Goal: Transaction & Acquisition: Subscribe to service/newsletter

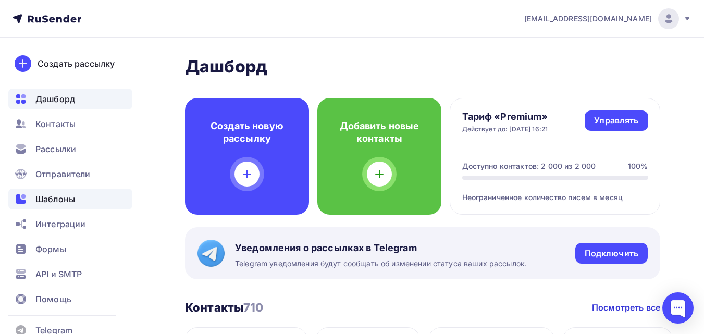
click at [63, 199] on span "Шаблоны" at bounding box center [55, 199] width 40 height 13
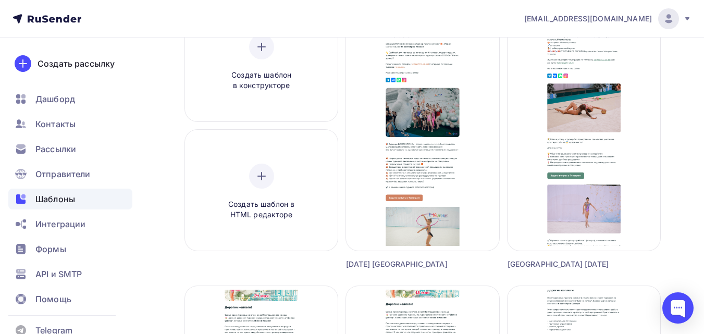
scroll to position [107, 0]
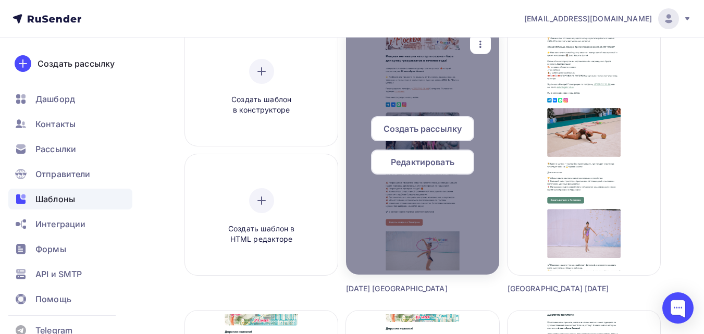
click at [419, 161] on span "Редактировать" at bounding box center [423, 162] width 64 height 13
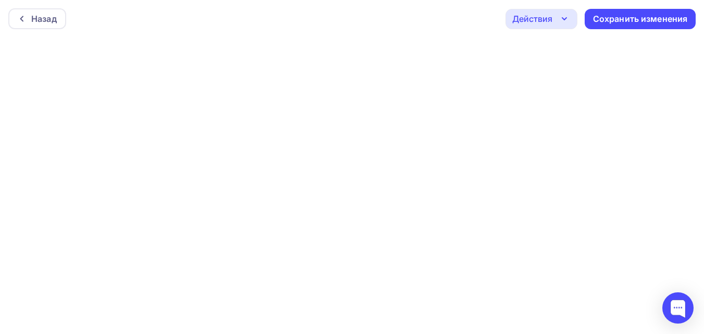
scroll to position [3, 0]
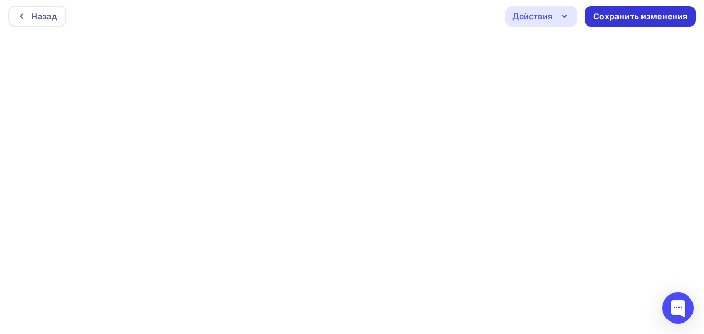
click at [628, 15] on div "Сохранить изменения" at bounding box center [640, 16] width 95 height 12
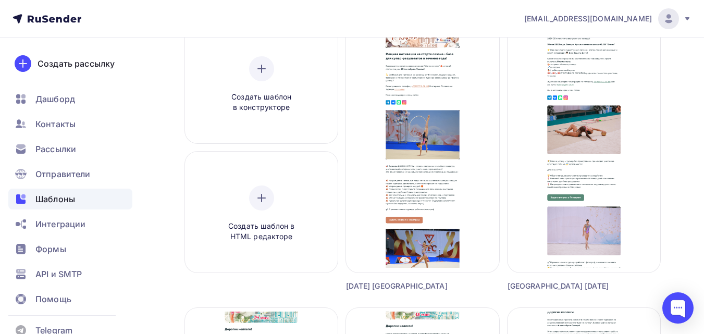
scroll to position [118, 0]
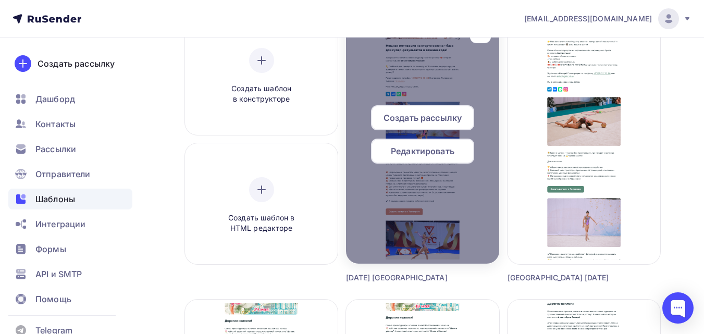
click at [483, 39] on icon "button" at bounding box center [480, 33] width 13 height 13
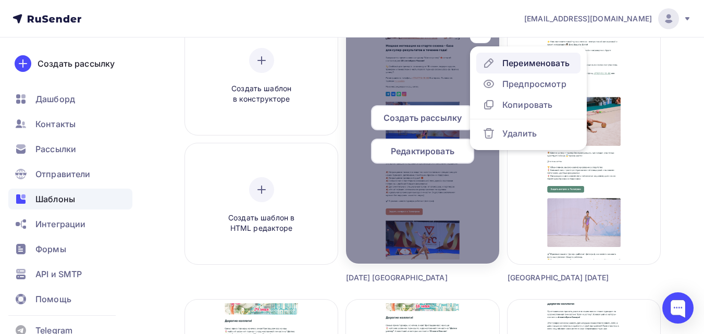
click at [495, 62] on div "Переименовать" at bounding box center [526, 63] width 87 height 13
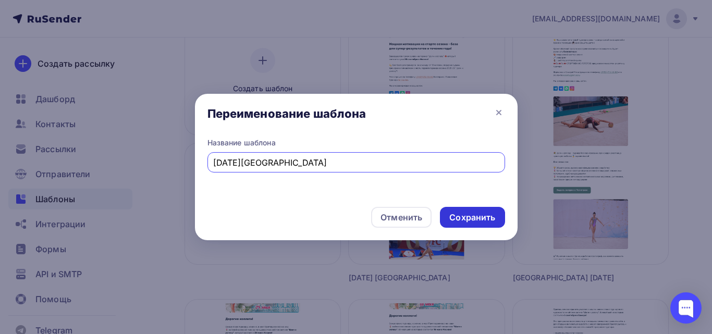
type input "[DATE][GEOGRAPHIC_DATA]"
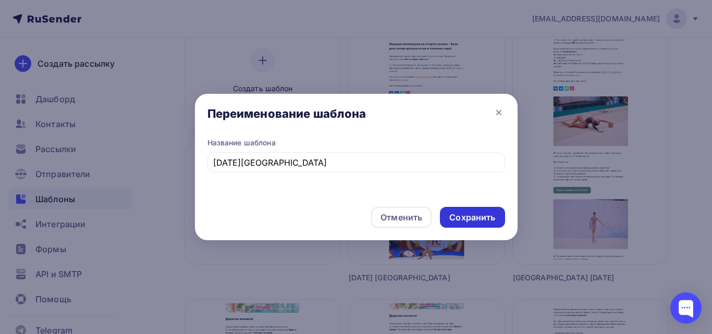
click at [482, 214] on div "Сохранить" at bounding box center [472, 218] width 46 height 12
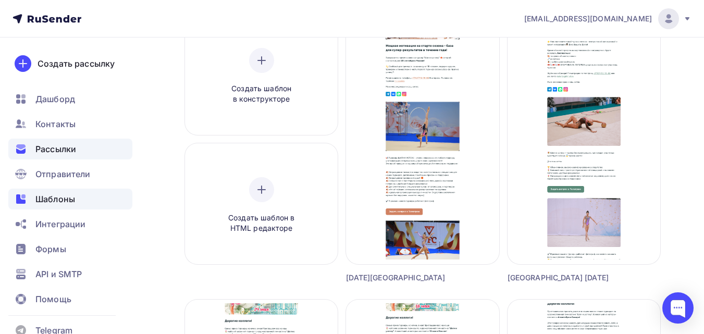
click at [66, 149] on span "Рассылки" at bounding box center [55, 149] width 41 height 13
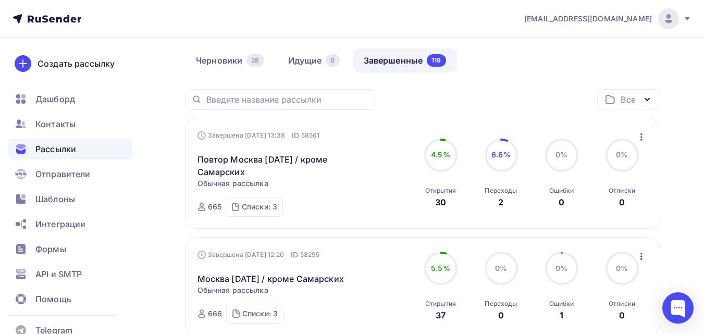
scroll to position [105, 0]
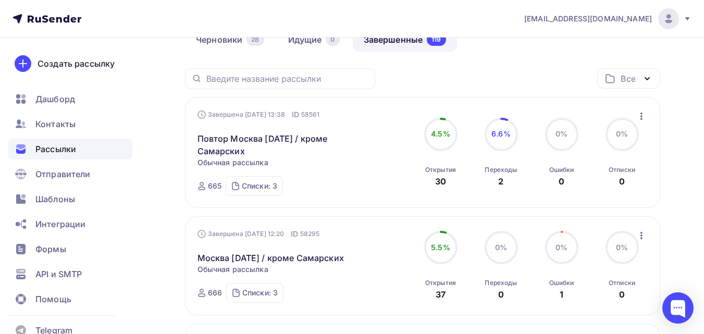
click at [643, 117] on icon "button" at bounding box center [641, 116] width 13 height 13
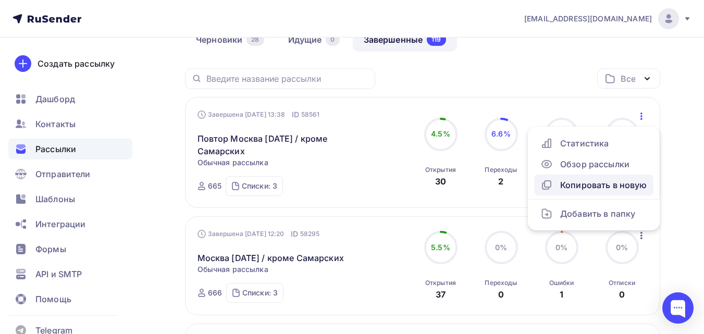
click at [622, 182] on div "Копировать в новую" at bounding box center [594, 185] width 107 height 13
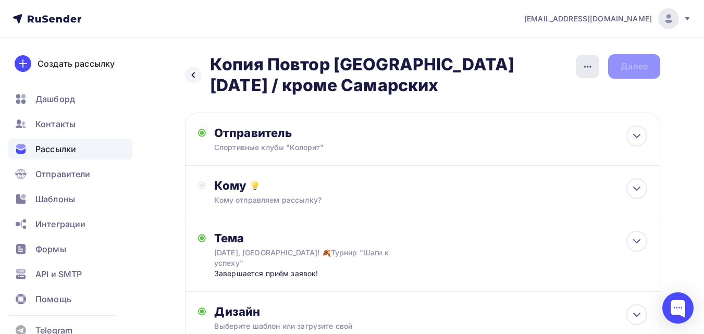
click at [588, 69] on icon "button" at bounding box center [588, 66] width 13 height 13
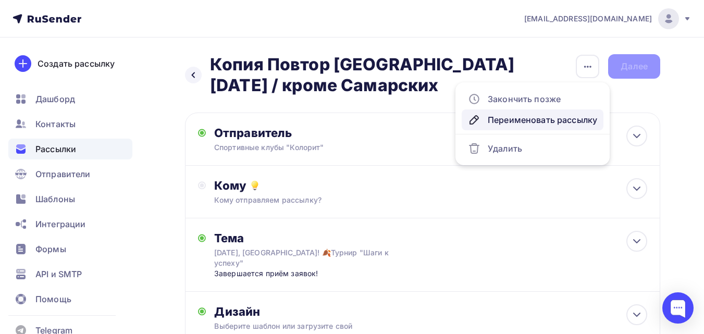
click at [546, 116] on div "Переименовать рассылку" at bounding box center [532, 120] width 129 height 13
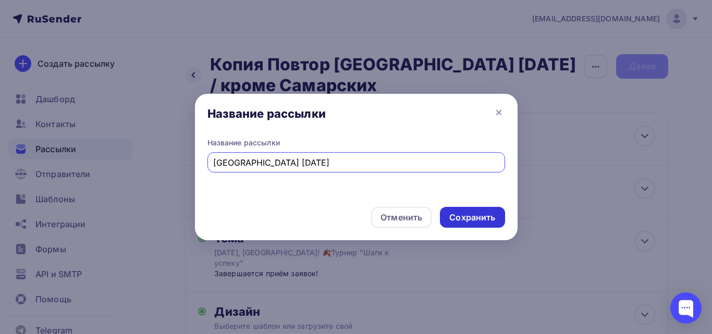
type input "[GEOGRAPHIC_DATA] [DATE]"
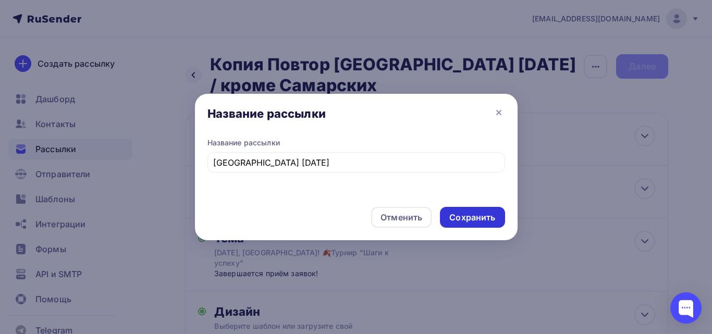
click at [463, 214] on div "Сохранить" at bounding box center [472, 218] width 46 height 12
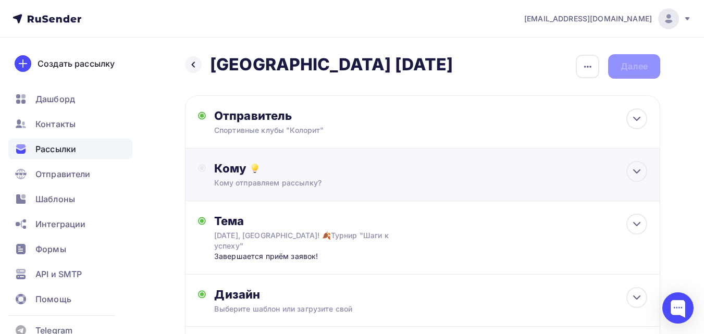
click at [525, 162] on div "Кому" at bounding box center [430, 168] width 433 height 15
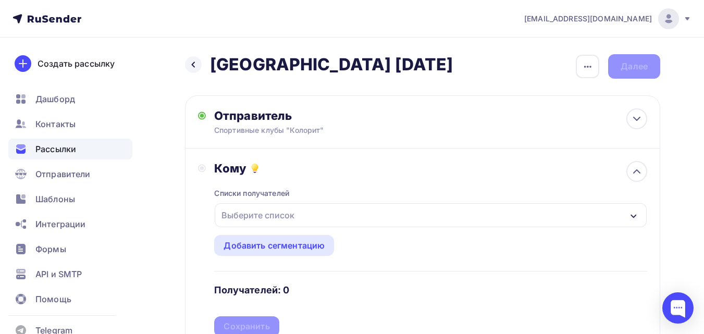
click at [504, 212] on div "Выберите список" at bounding box center [431, 215] width 432 height 24
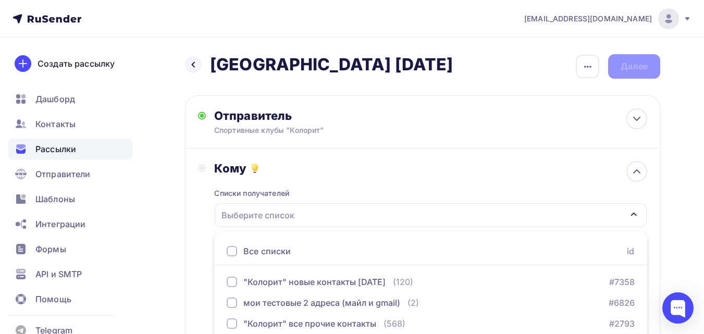
scroll to position [86, 0]
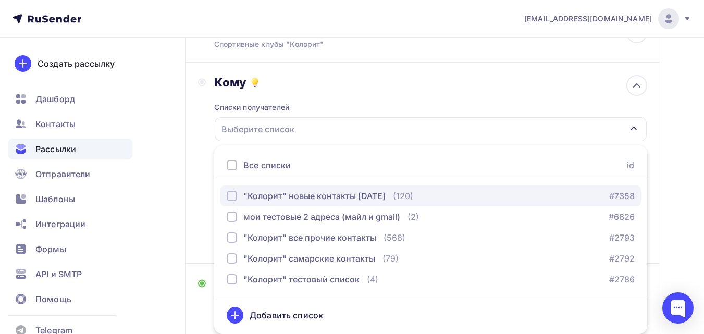
click at [324, 193] on div ""Колорит" новые контакты [DATE]" at bounding box center [314, 196] width 142 height 13
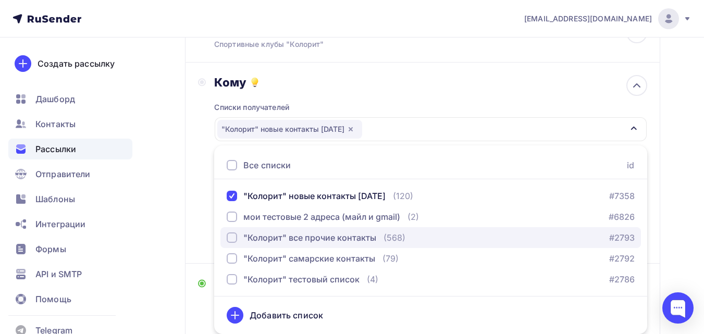
click at [283, 235] on div ""Колорит" все прочие контакты" at bounding box center [309, 237] width 133 height 13
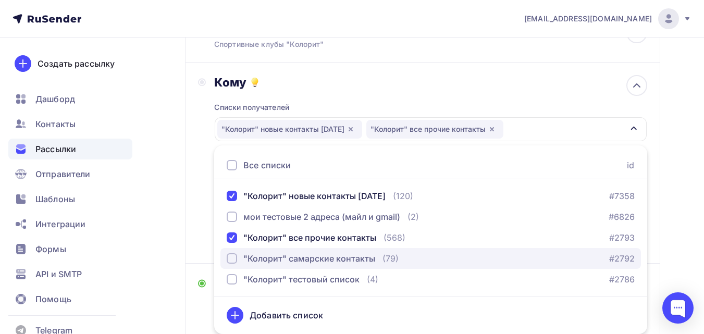
click at [267, 256] on div ""Колорит" самарские контакты" at bounding box center [309, 258] width 132 height 13
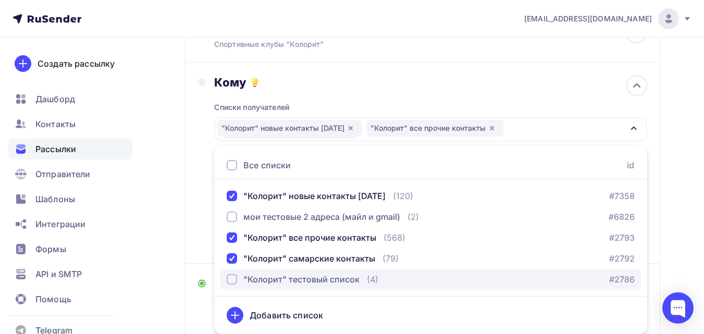
click at [252, 283] on div ""Колорит" тестовый список" at bounding box center [301, 279] width 116 height 13
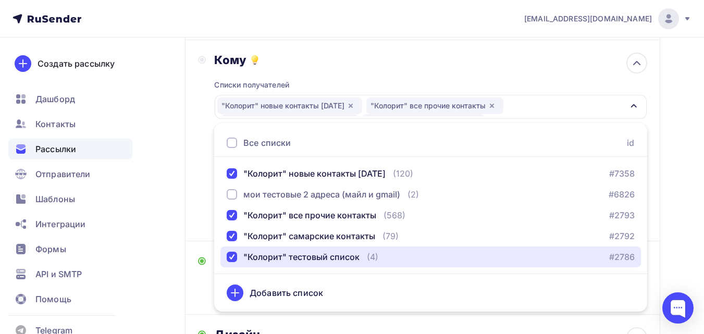
scroll to position [118, 0]
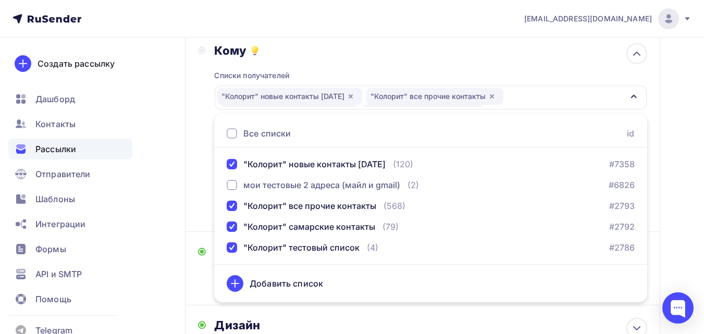
click at [674, 104] on div "Назад [GEOGRAPHIC_DATA] [DATE] [GEOGRAPHIC_DATA] [DATE] Закончить позже Переиме…" at bounding box center [352, 199] width 704 height 558
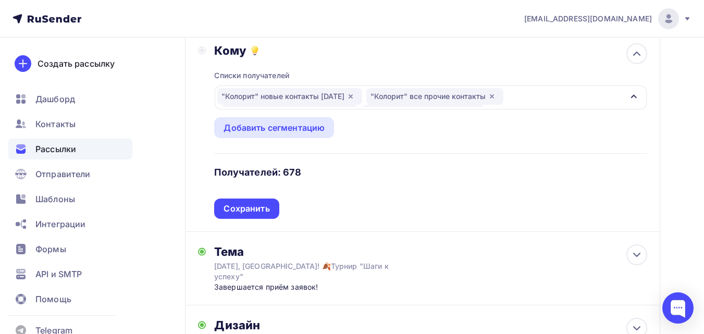
click at [529, 99] on div ""Колорит" новые контакты [DATE] "Колорит" все прочие контакты "Колорит" самарск…" at bounding box center [420, 97] width 406 height 19
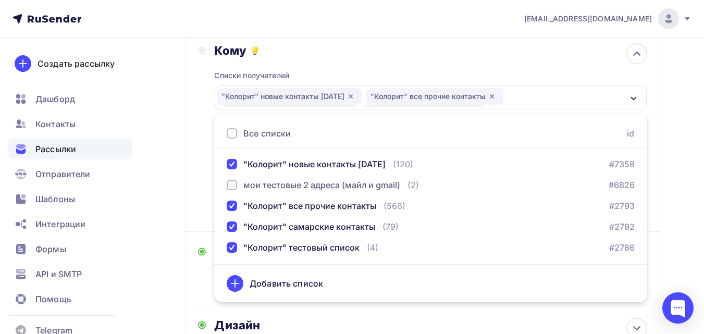
click at [673, 144] on div "Назад [GEOGRAPHIC_DATA] [DATE] [GEOGRAPHIC_DATA] [DATE] Закончить позже Переиме…" at bounding box center [352, 199] width 704 height 558
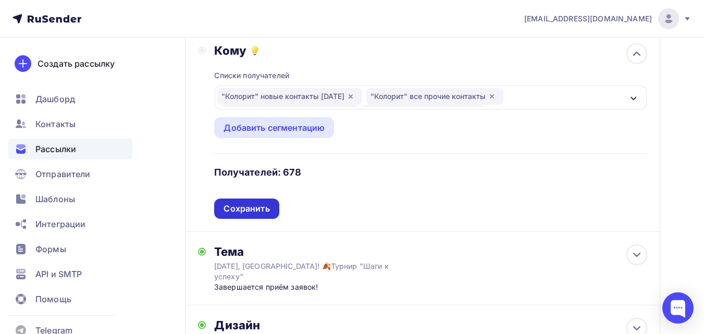
click at [244, 212] on div "Сохранить" at bounding box center [247, 209] width 46 height 12
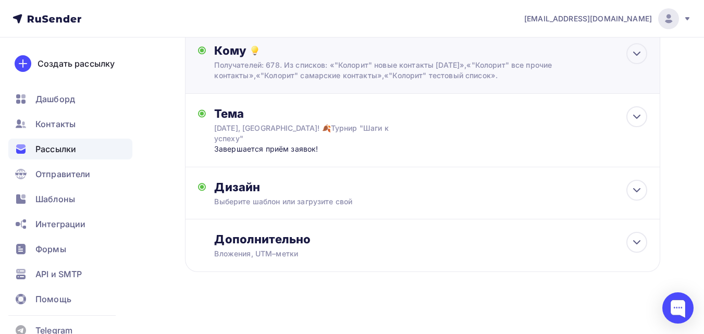
scroll to position [113, 0]
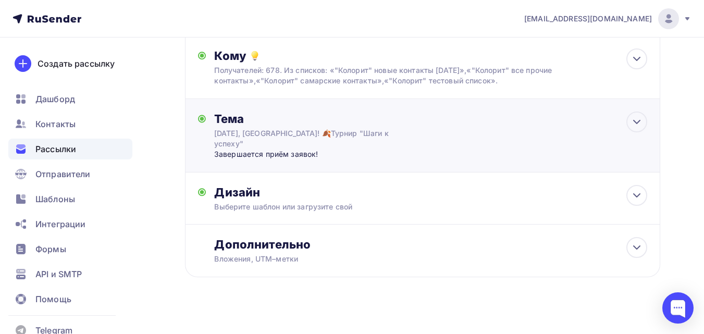
click at [272, 131] on div "[DATE], [GEOGRAPHIC_DATA]! 🍂Турнир "Шаги к успеху"" at bounding box center [307, 138] width 186 height 21
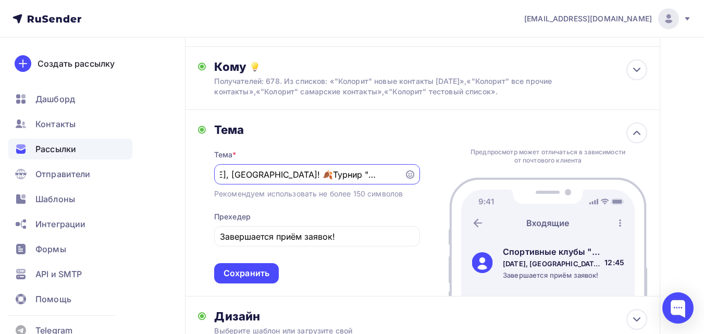
scroll to position [0, 0]
click at [243, 176] on input "[DATE], [GEOGRAPHIC_DATA]! 🍂Турнир "Шаги к успеху"" at bounding box center [309, 174] width 178 height 13
type input "[DATE], [GEOGRAPHIC_DATA]! 🍂Турнир "Шаги к успеху""
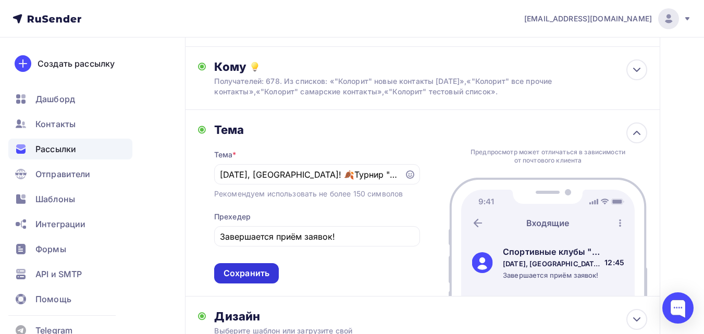
click at [260, 273] on div "Сохранить" at bounding box center [247, 273] width 46 height 12
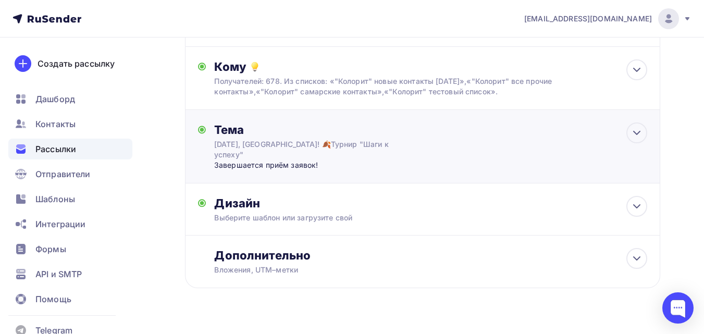
click at [317, 160] on div "Завершается приём заявок!" at bounding box center [317, 165] width 206 height 10
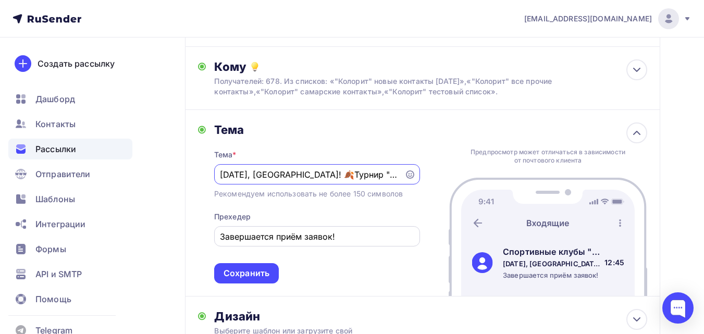
click at [275, 237] on input "Завершается приём заявок!" at bounding box center [317, 236] width 194 height 13
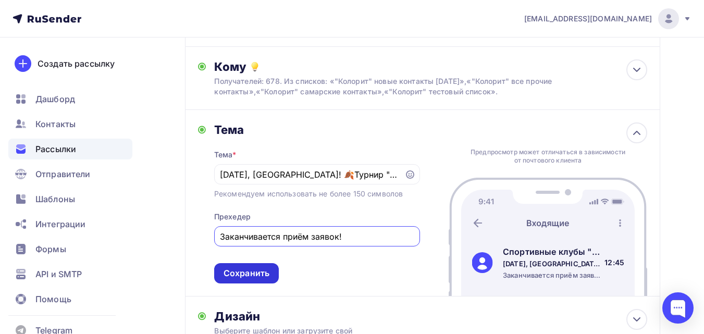
type input "Заканчивается приём заявок!"
click at [260, 276] on div "Сохранить" at bounding box center [247, 273] width 46 height 12
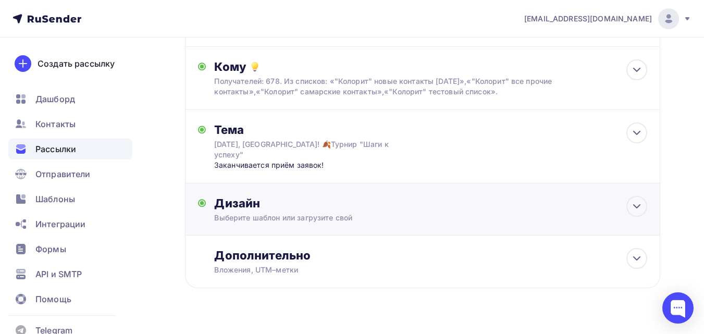
click at [352, 213] on div "Выберите шаблон или загрузите свой" at bounding box center [409, 218] width 390 height 10
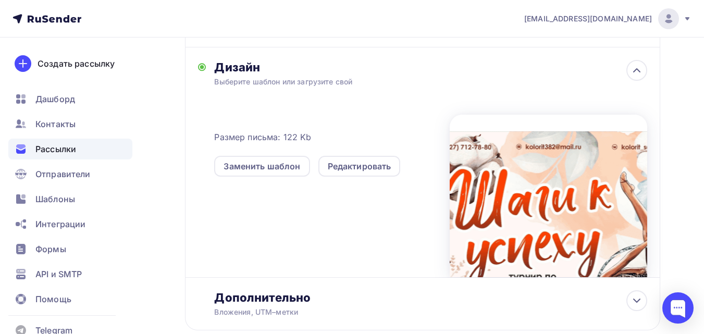
scroll to position [253, 0]
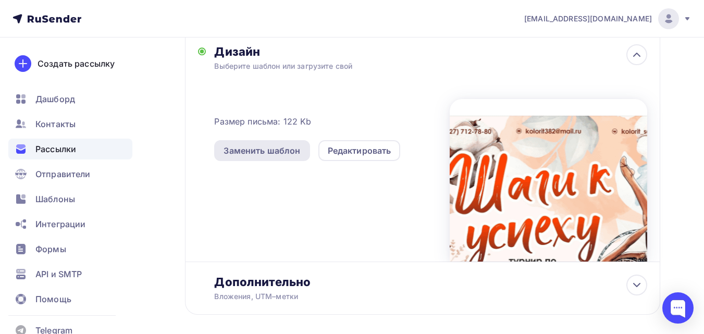
click at [284, 145] on div "Заменить шаблон" at bounding box center [262, 150] width 77 height 13
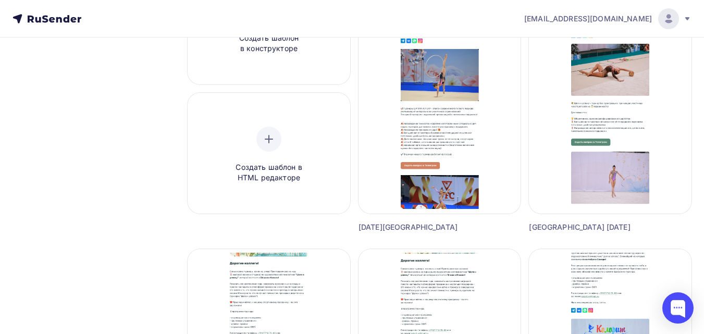
scroll to position [230, 0]
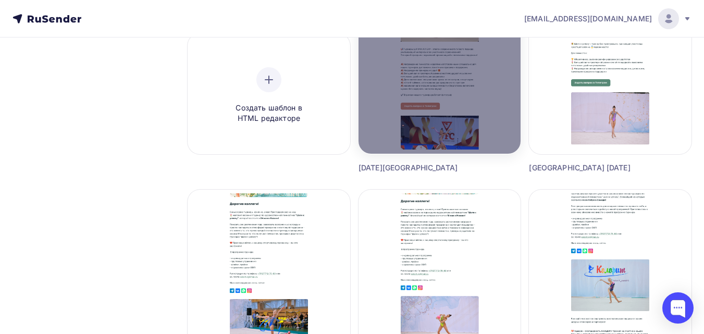
click at [452, 114] on div at bounding box center [440, 29] width 163 height 250
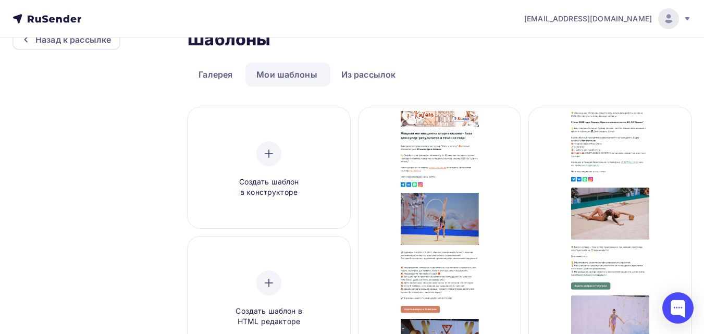
scroll to position [22, 0]
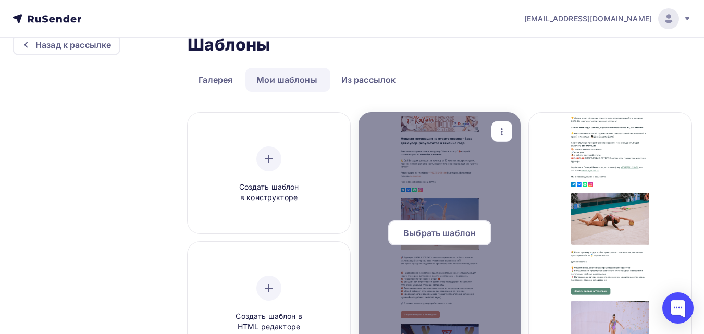
click at [446, 231] on span "Выбрать шаблон" at bounding box center [439, 233] width 72 height 13
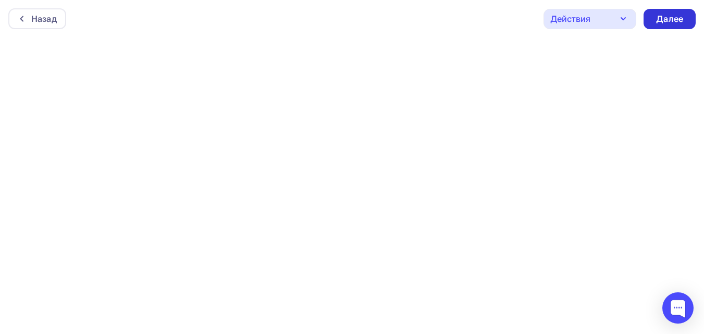
click at [663, 16] on div "Далее" at bounding box center [669, 19] width 27 height 12
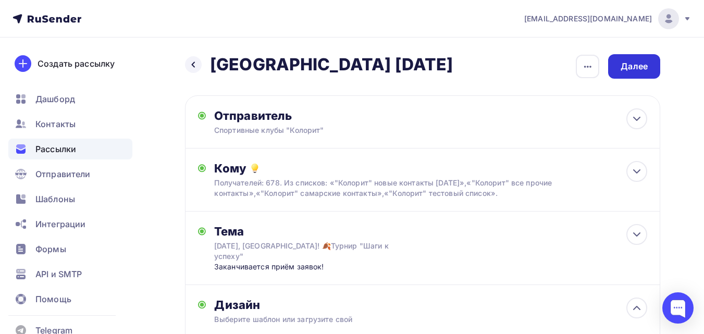
click at [642, 67] on div "Далее" at bounding box center [634, 66] width 27 height 12
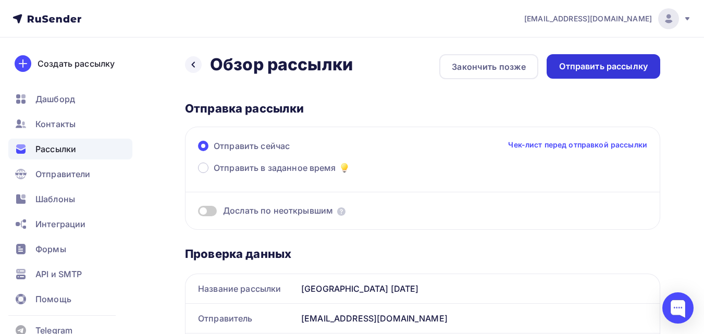
click at [586, 64] on div "Отправить рассылку" at bounding box center [603, 66] width 89 height 12
